Goal: Learn about a topic

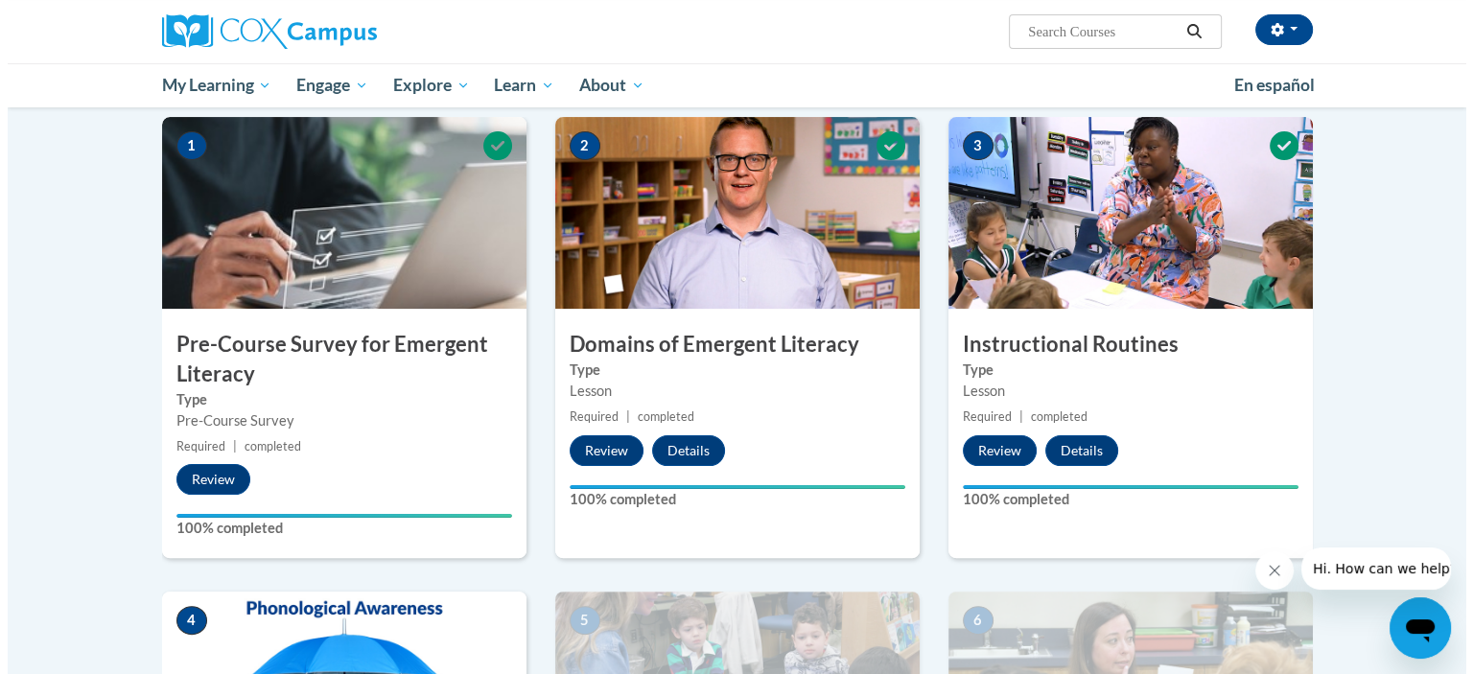
scroll to position [767, 0]
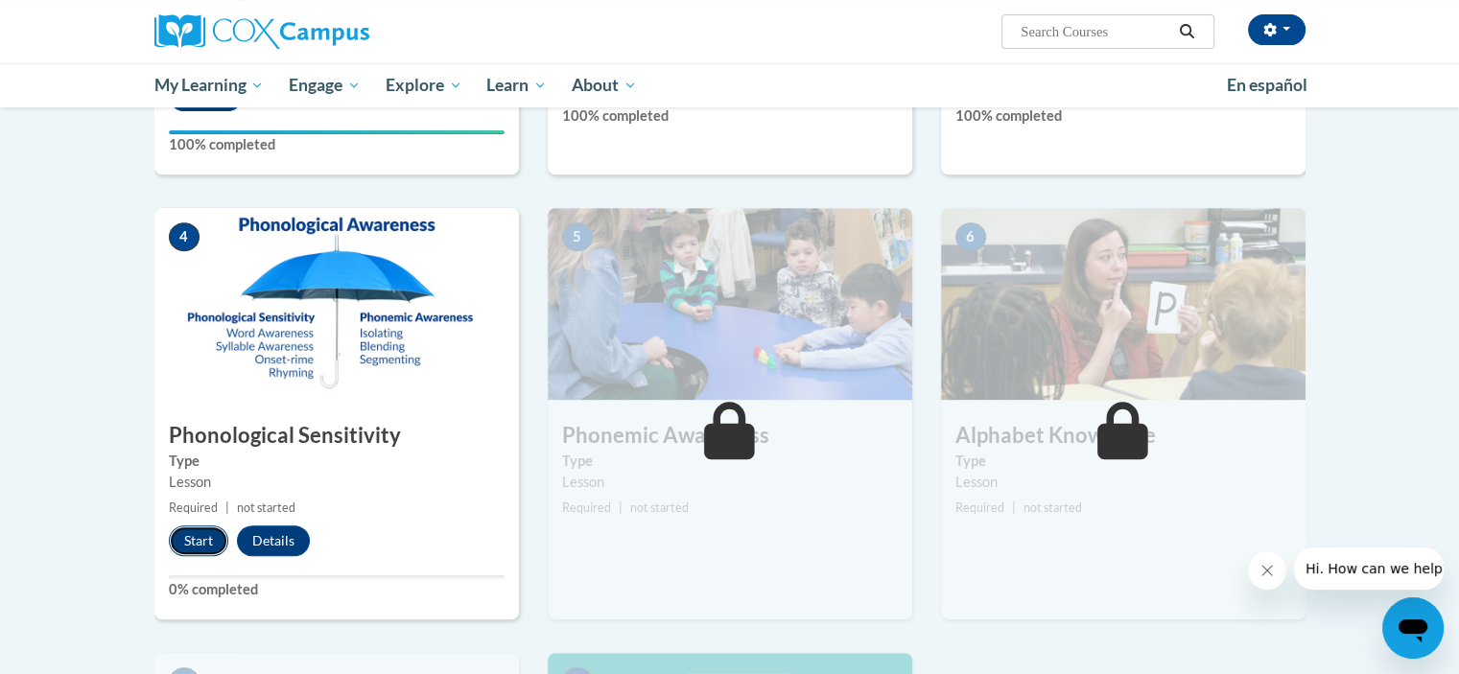
click at [191, 544] on button "Start" at bounding box center [198, 541] width 59 height 31
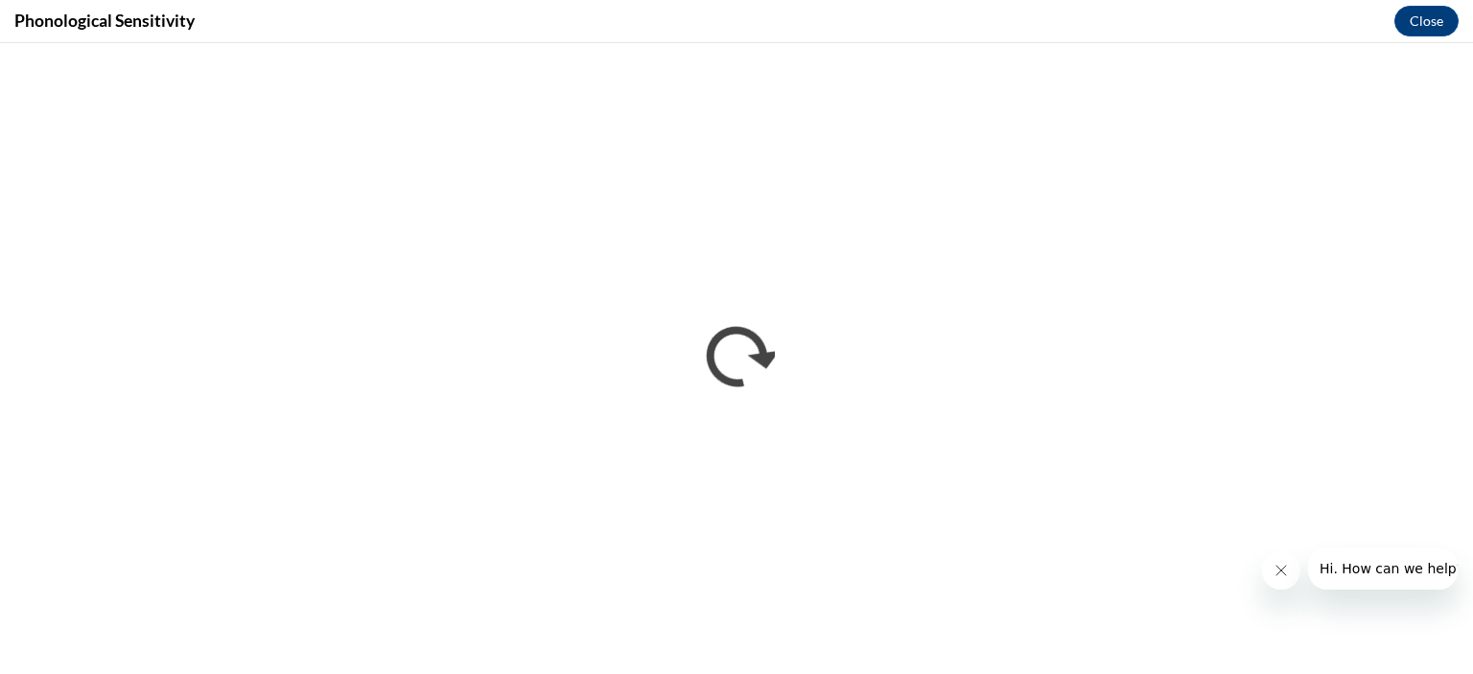
scroll to position [0, 0]
